Goal: Transaction & Acquisition: Purchase product/service

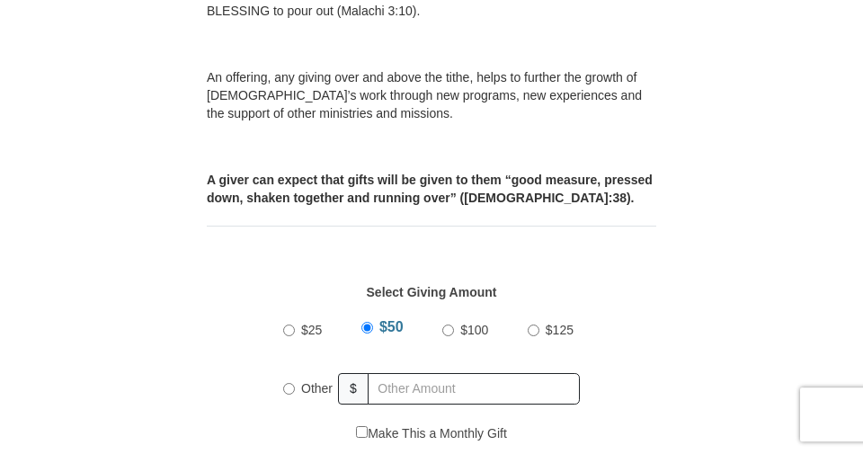
scroll to position [633, 0]
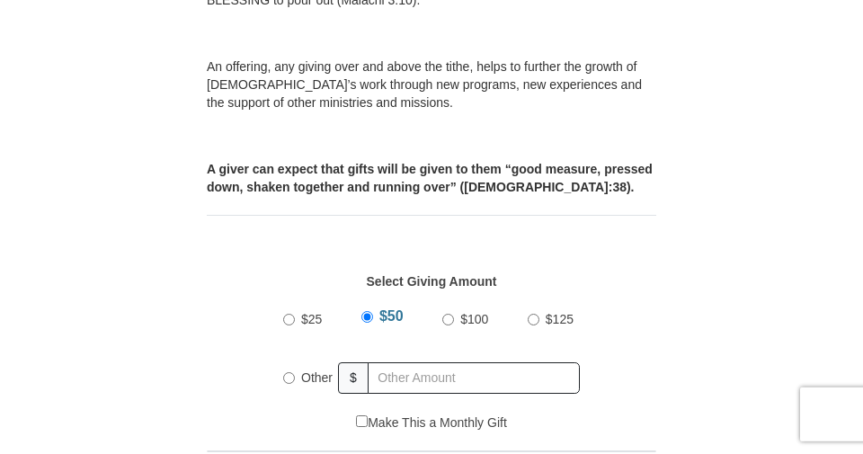
click at [291, 372] on input "Other" at bounding box center [289, 378] width 12 height 12
radio input "true"
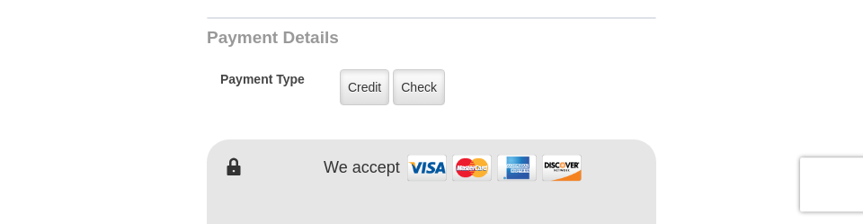
scroll to position [1069, 0]
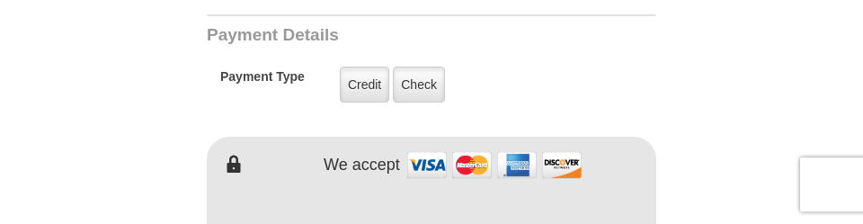
type input "75."
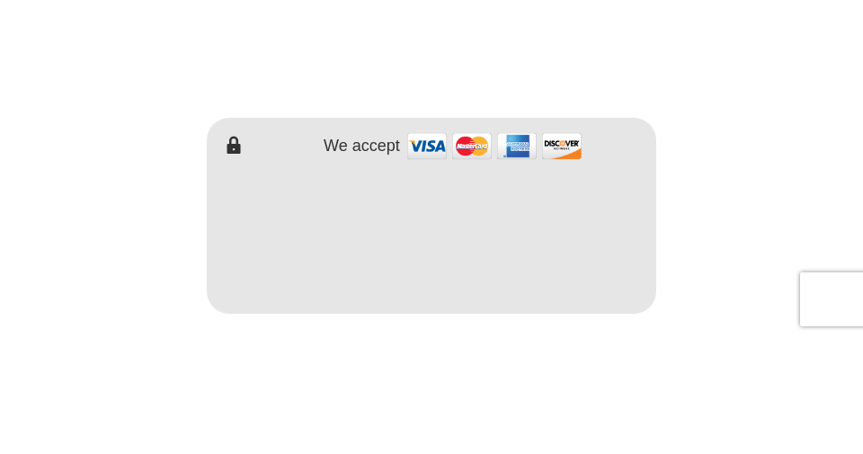
scroll to position [1203, 0]
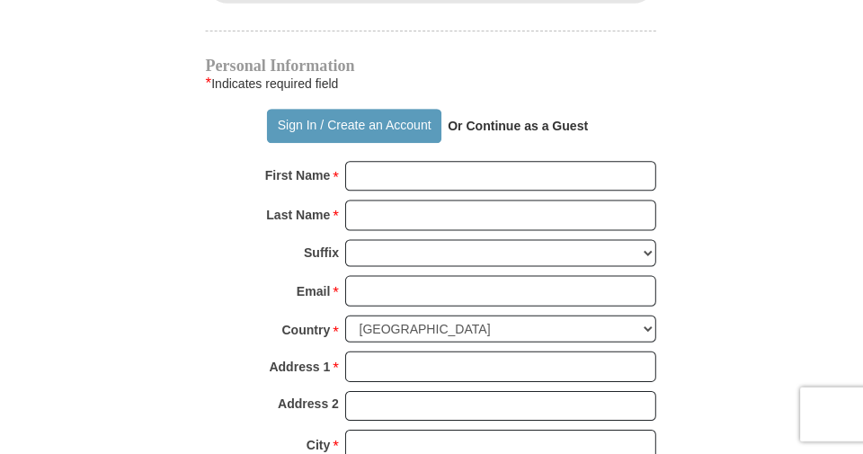
scroll to position [1411, 0]
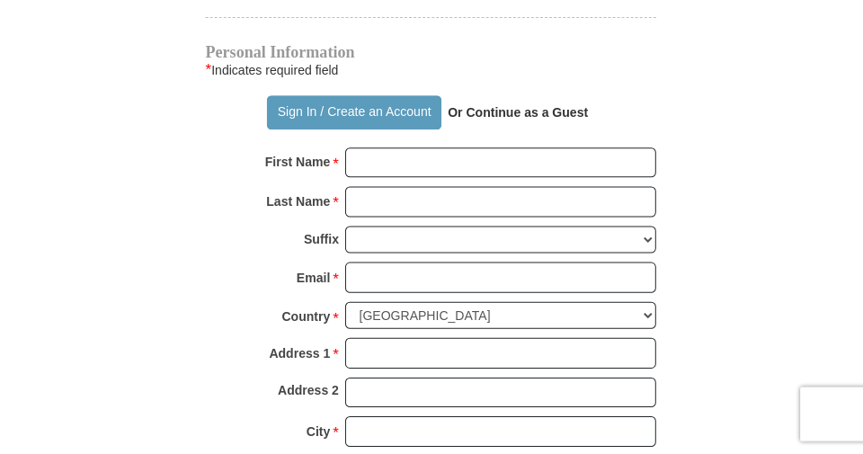
click at [510, 106] on strong "Or Continue as a Guest" at bounding box center [519, 113] width 140 height 14
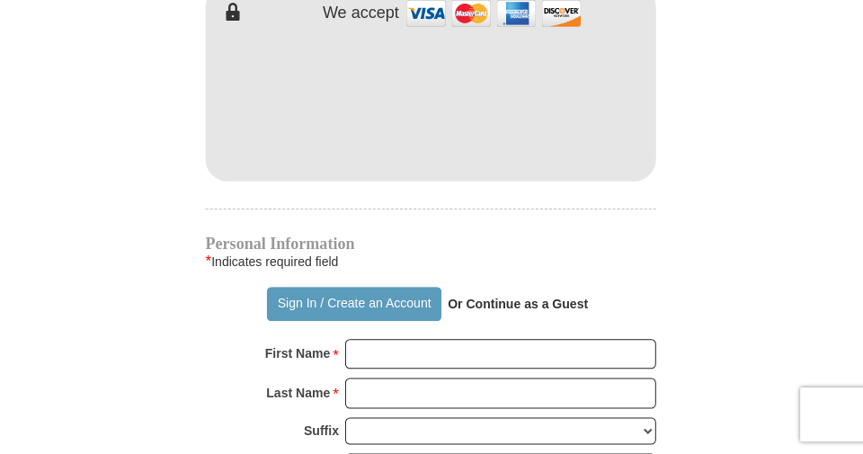
scroll to position [1225, 0]
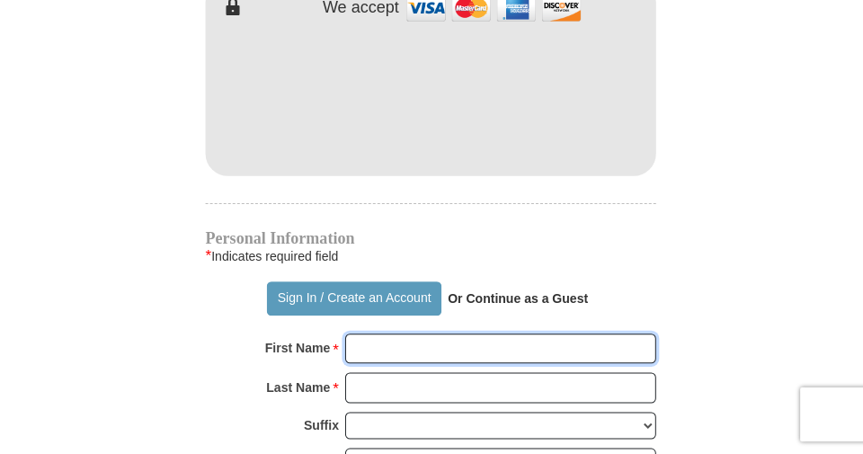
click at [373, 335] on input "First Name *" at bounding box center [501, 350] width 310 height 31
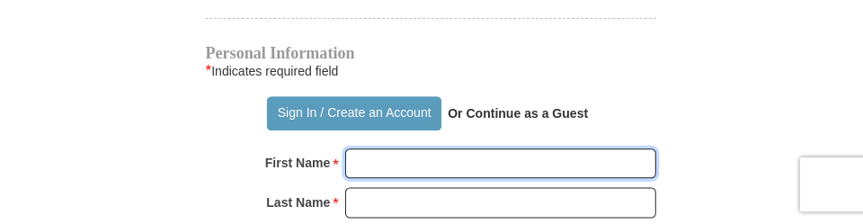
scroll to position [1414, 0]
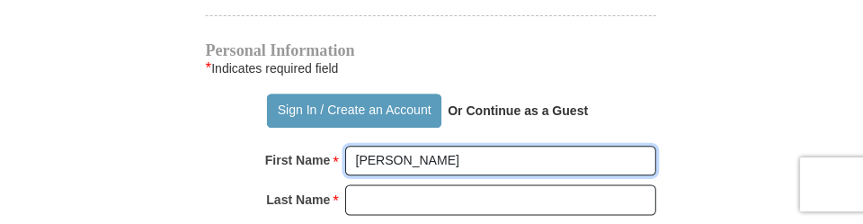
type input "[PERSON_NAME]"
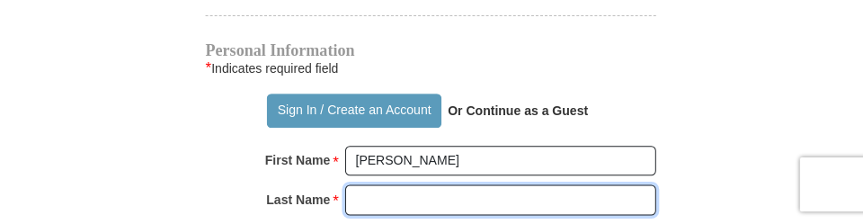
click at [375, 184] on input "Last Name *" at bounding box center [501, 199] width 310 height 31
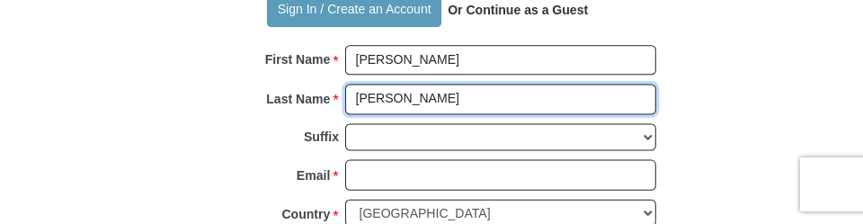
scroll to position [1523, 0]
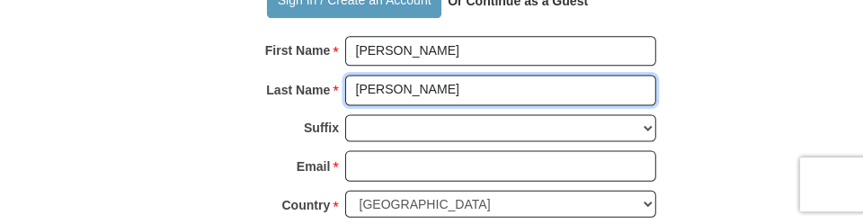
type input "[PERSON_NAME]"
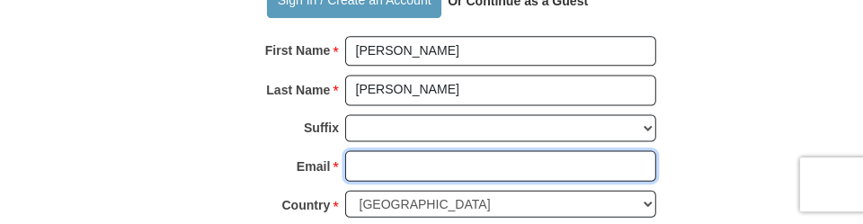
click at [368, 151] on input "Email *" at bounding box center [501, 166] width 310 height 31
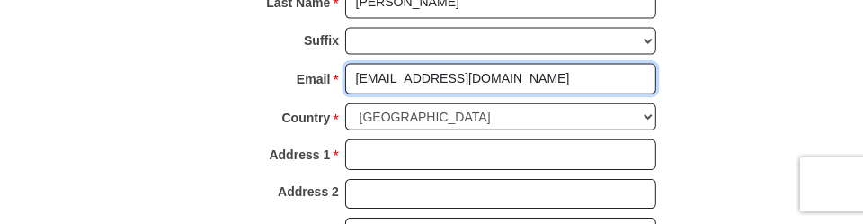
scroll to position [1612, 0]
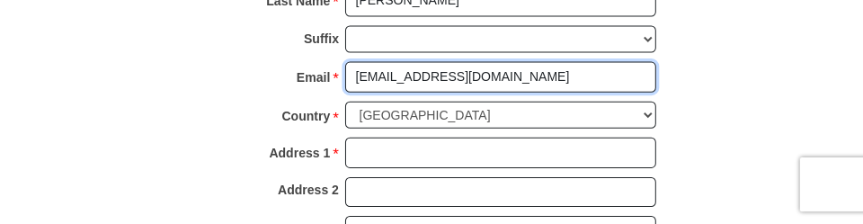
type input "[EMAIL_ADDRESS][DOMAIN_NAME]"
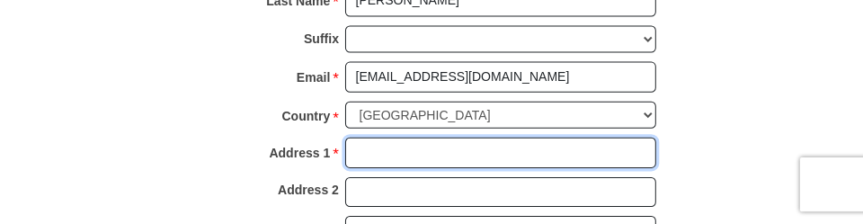
click at [365, 138] on input "Address 1 *" at bounding box center [501, 153] width 310 height 31
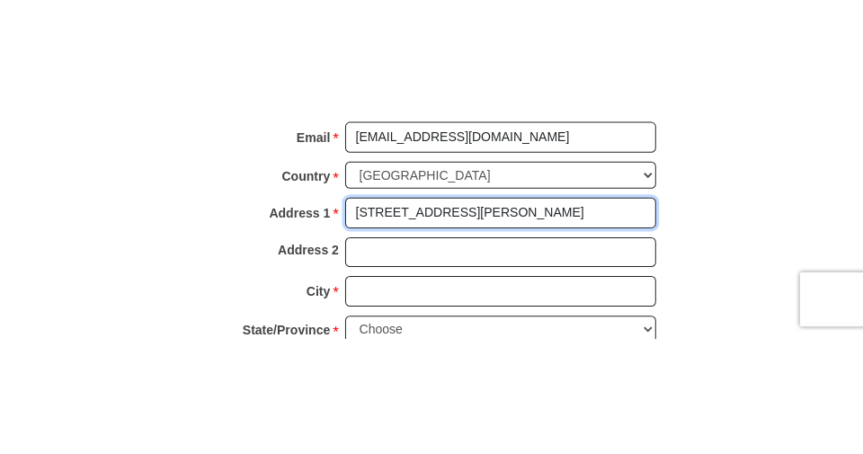
scroll to position [1680, 0]
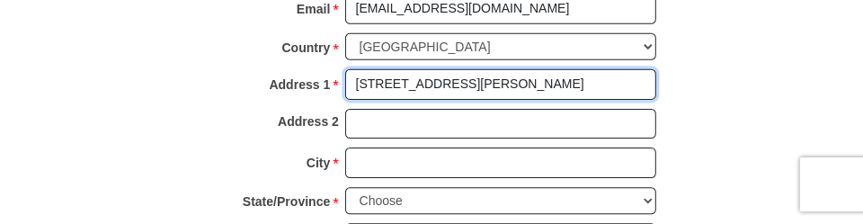
type input "[STREET_ADDRESS][PERSON_NAME]"
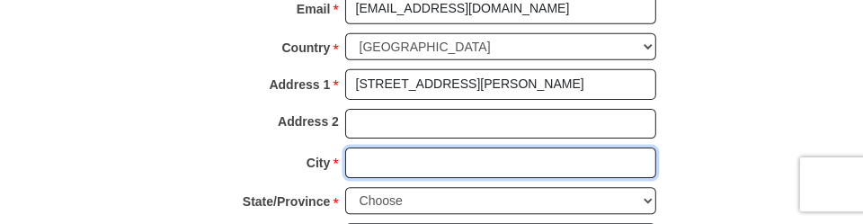
click at [366, 147] on input "City *" at bounding box center [501, 162] width 310 height 31
type input "[GEOGRAPHIC_DATA]"
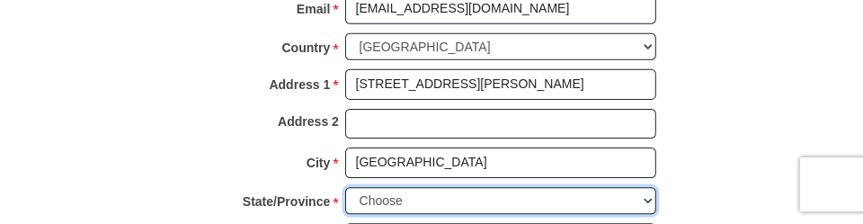
click at [627, 187] on select "Choose [US_STATE] [US_STATE] [US_STATE] [US_STATE] [US_STATE] Armed Forces Amer…" at bounding box center [501, 201] width 310 height 28
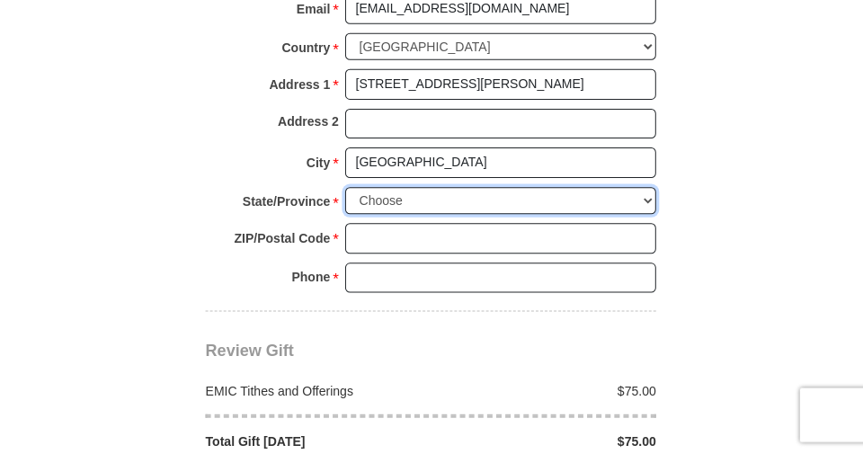
select select "OH"
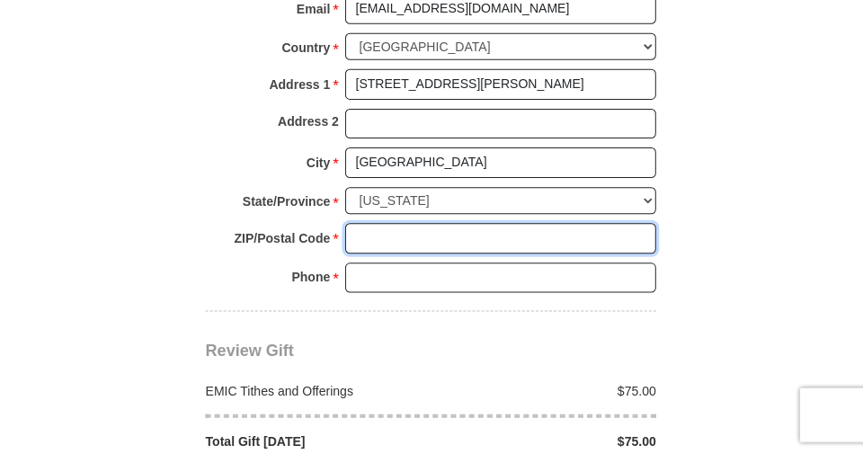
click at [376, 223] on input "ZIP/Postal Code *" at bounding box center [501, 238] width 310 height 31
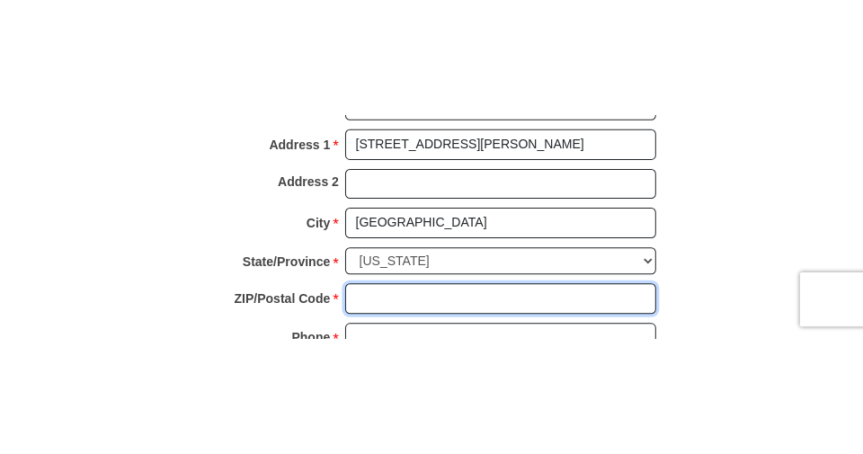
scroll to position [1759, 0]
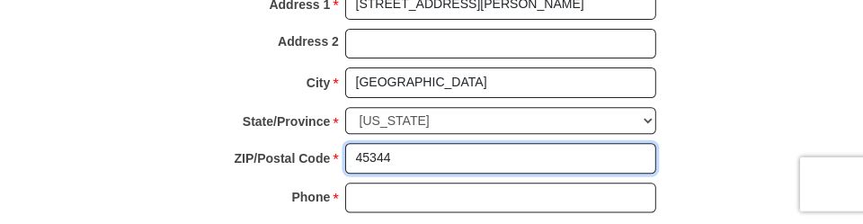
type input "45344"
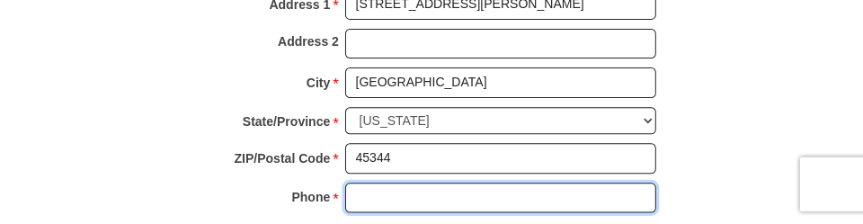
click at [375, 183] on input "Phone * *" at bounding box center [501, 198] width 310 height 31
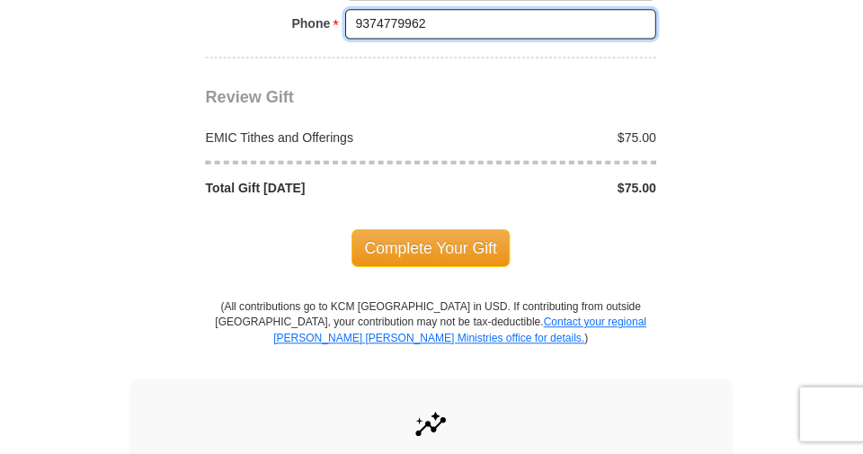
scroll to position [1933, 0]
type input "9374779962"
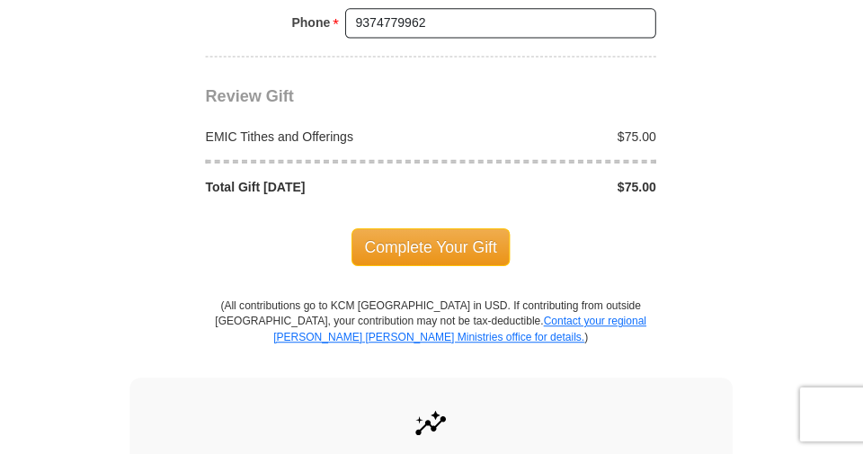
click at [434, 229] on span "Complete Your Gift" at bounding box center [432, 248] width 159 height 38
